Goal: Information Seeking & Learning: Learn about a topic

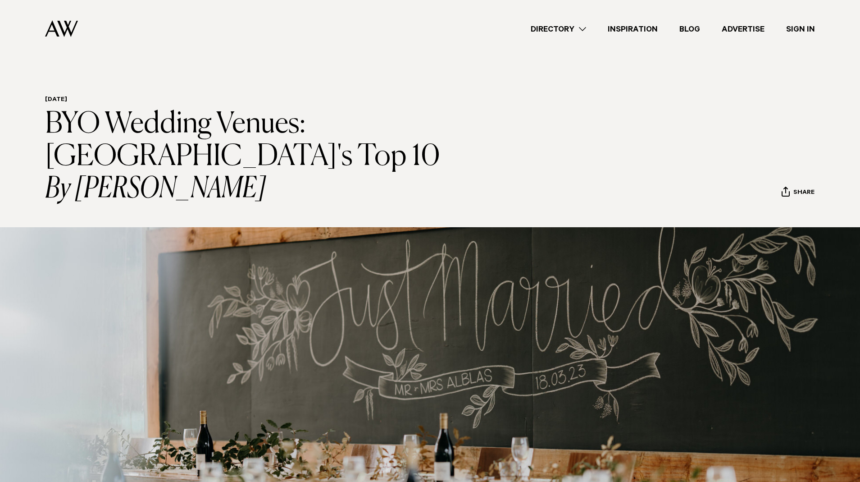
scroll to position [5272, 0]
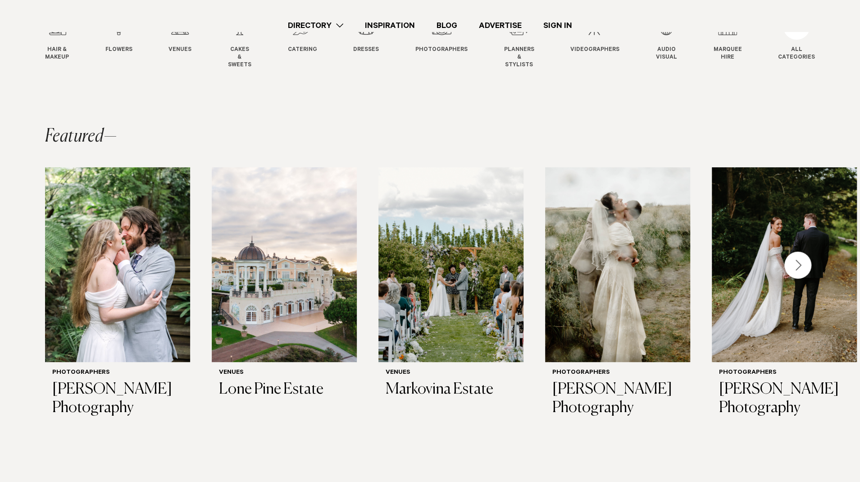
scroll to position [206, 0]
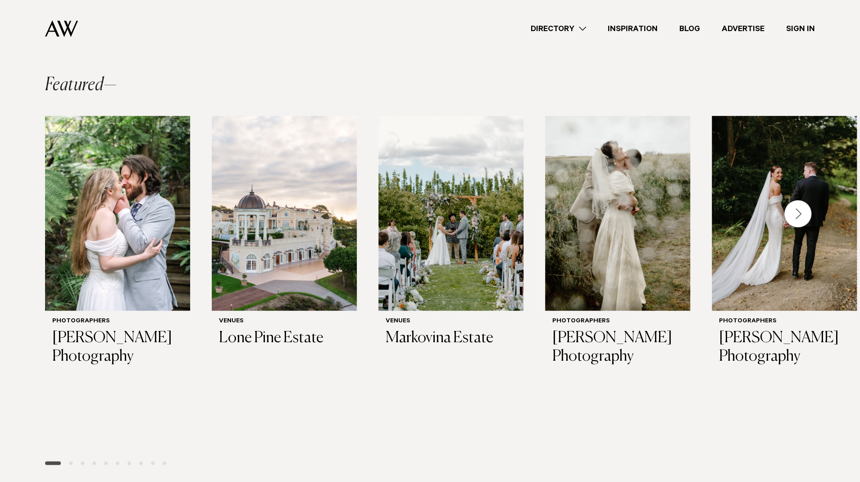
click at [799, 216] on div "Next slide" at bounding box center [797, 213] width 27 height 27
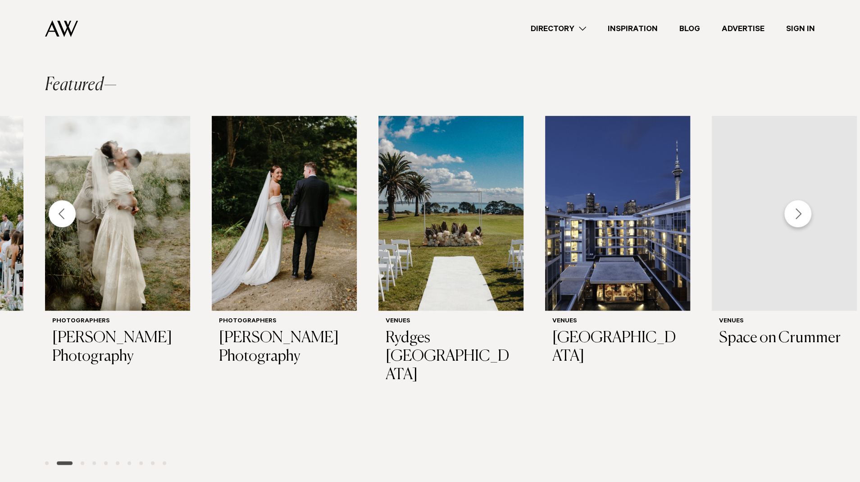
click at [799, 216] on div "Next slide" at bounding box center [797, 213] width 27 height 27
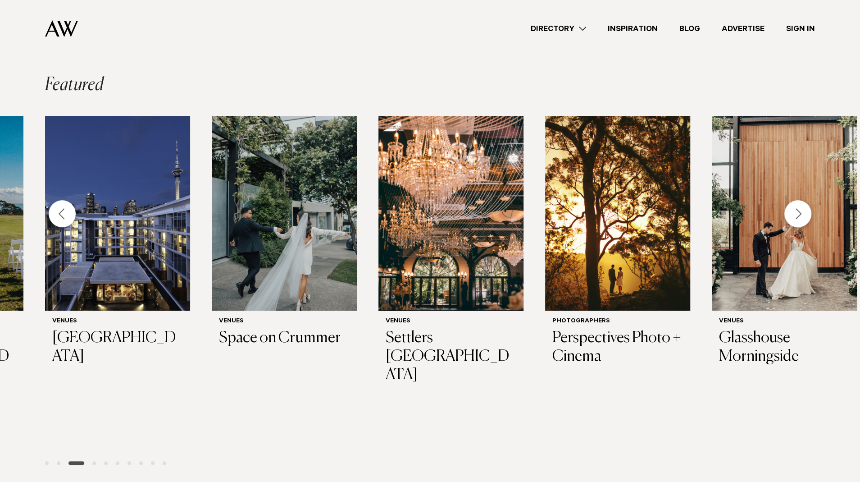
click at [799, 215] on div "Next slide" at bounding box center [797, 213] width 27 height 27
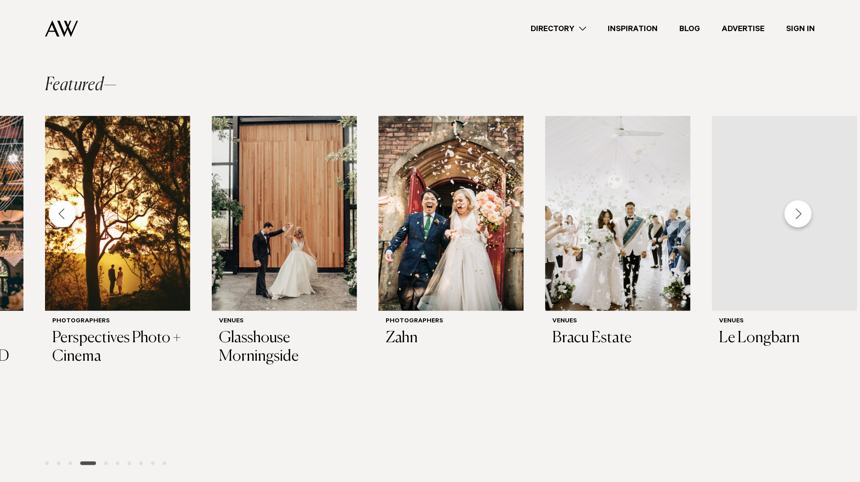
click at [799, 215] on div "Next slide" at bounding box center [797, 213] width 27 height 27
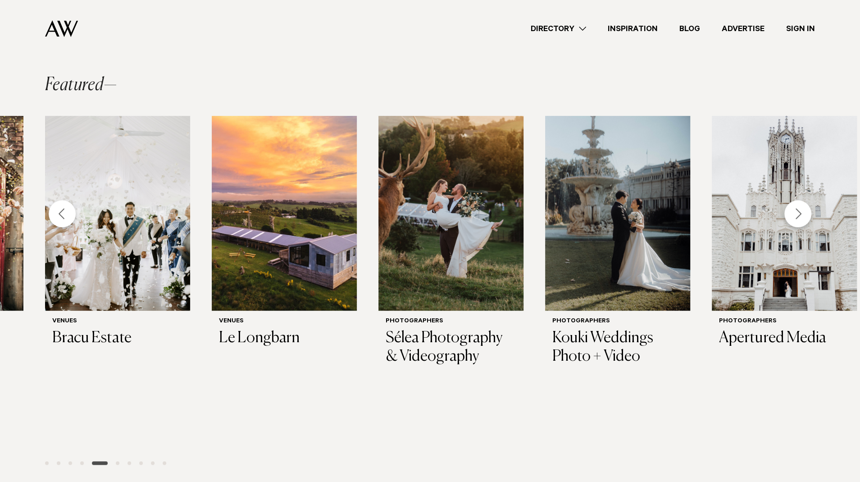
click at [799, 215] on div "Next slide" at bounding box center [797, 213] width 27 height 27
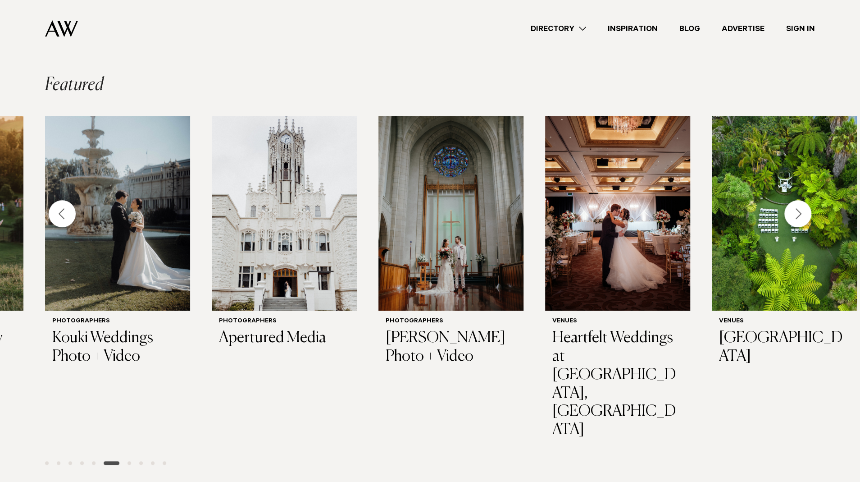
click at [800, 216] on div "Next slide" at bounding box center [797, 213] width 27 height 27
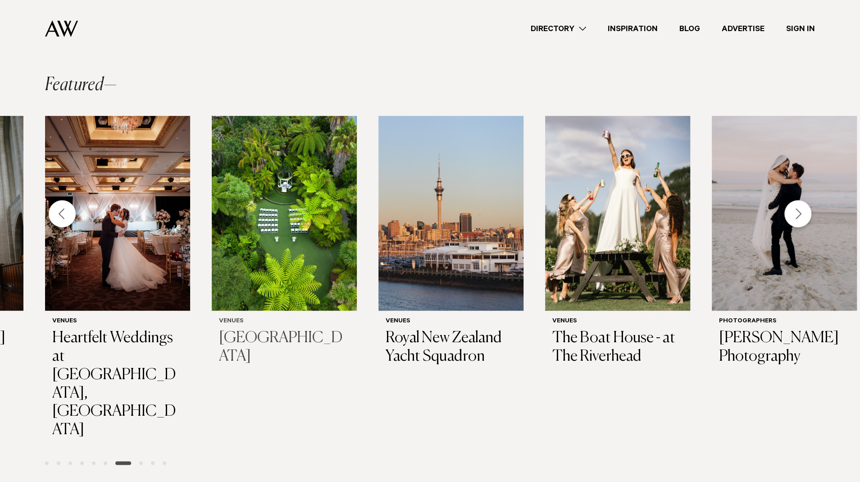
click at [290, 226] on img "20 / 29" at bounding box center [284, 213] width 145 height 195
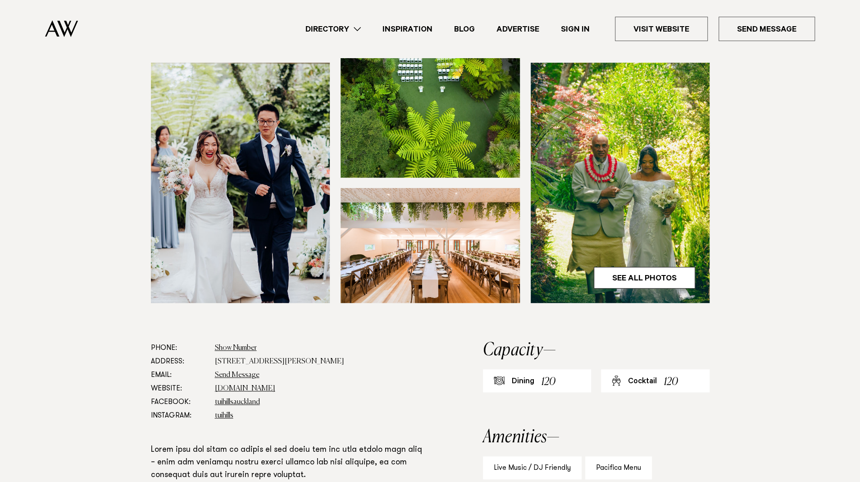
scroll to position [360, 0]
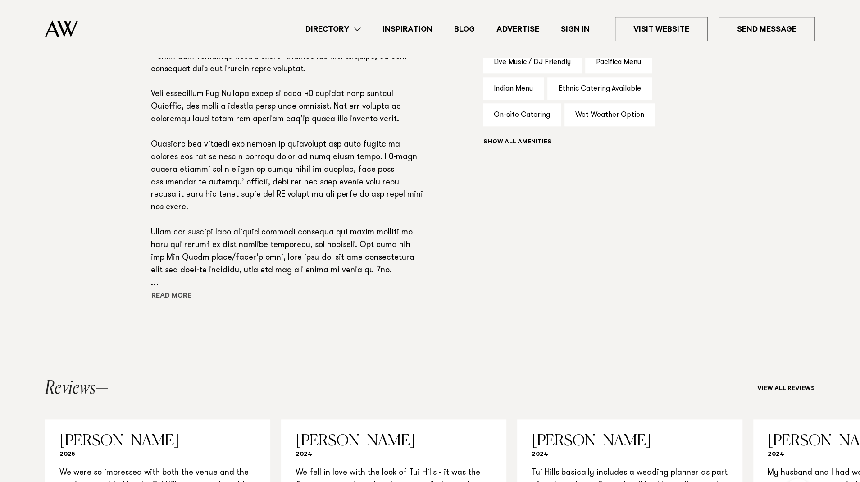
click at [178, 293] on button "Read more" at bounding box center [191, 297] width 81 height 14
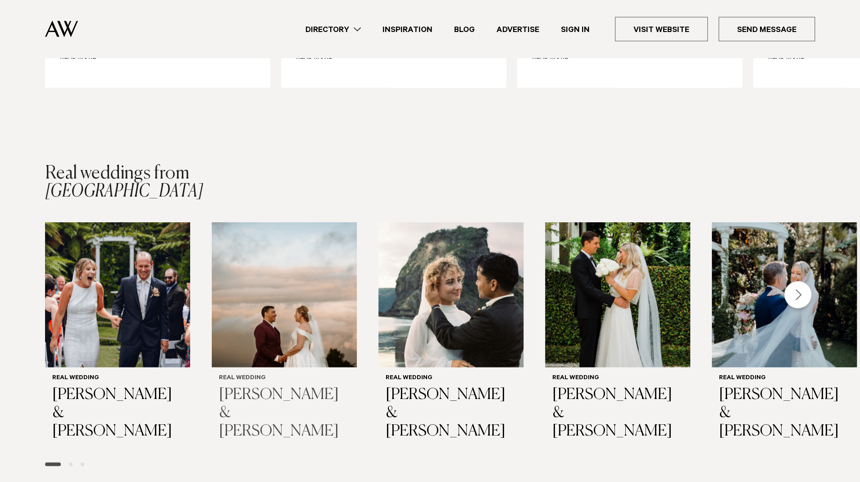
scroll to position [1279, 0]
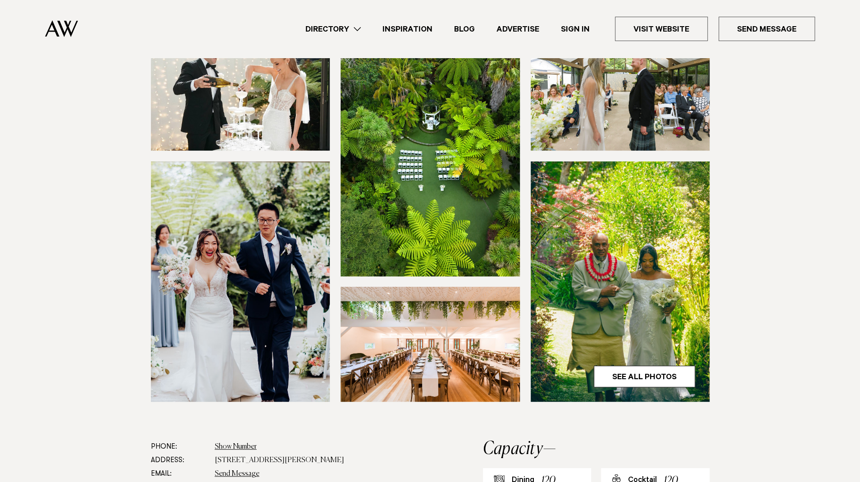
drag, startPoint x: 288, startPoint y: 441, endPoint x: 235, endPoint y: 279, distance: 170.8
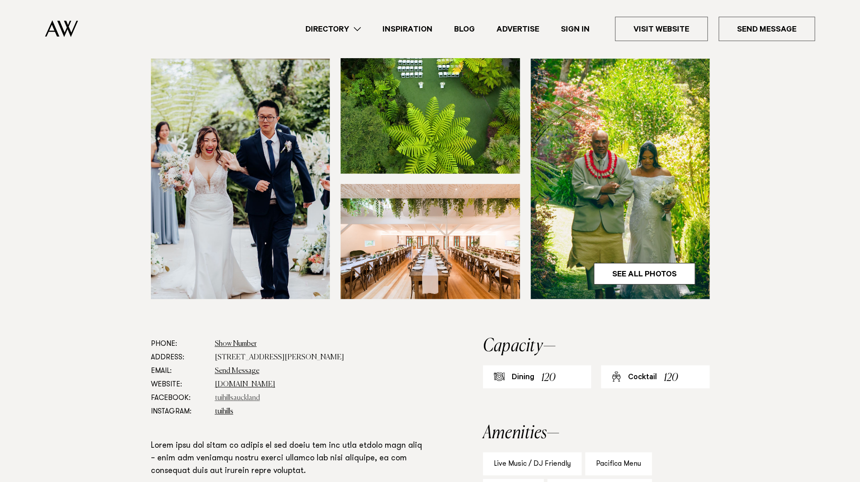
scroll to position [268, 0]
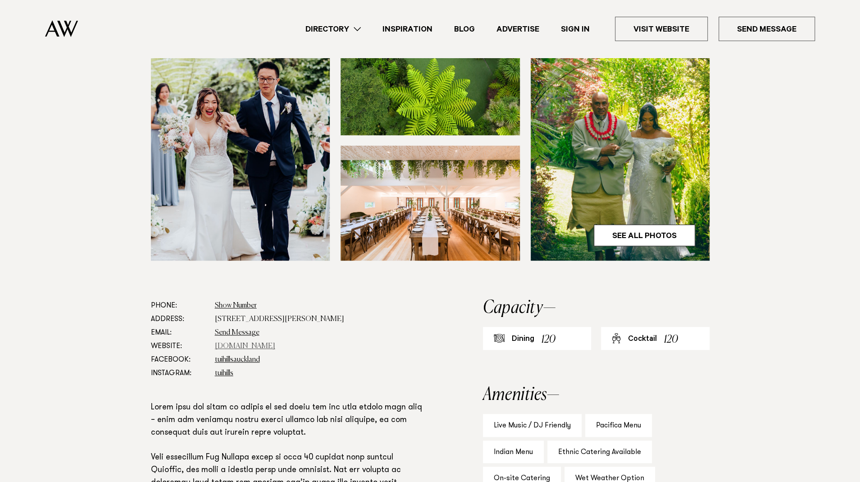
click at [237, 344] on link "[DOMAIN_NAME]" at bounding box center [245, 345] width 60 height 7
